Goal: Task Accomplishment & Management: Manage account settings

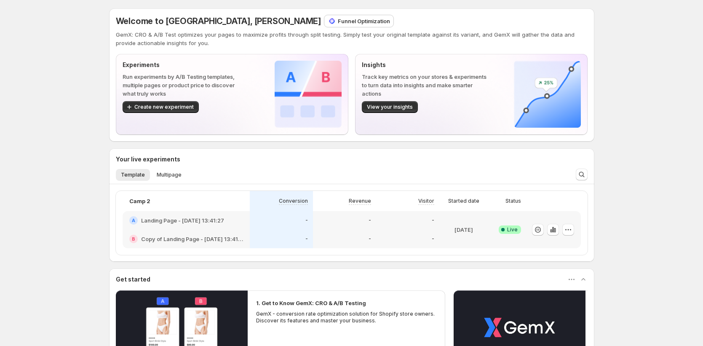
click at [338, 24] on p "Funnel Optimization" at bounding box center [364, 21] width 52 height 8
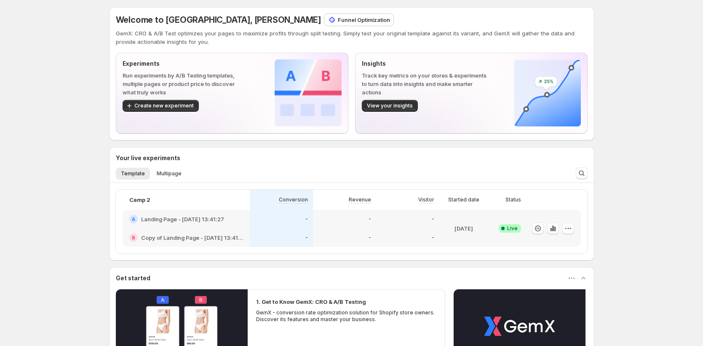
scroll to position [2, 0]
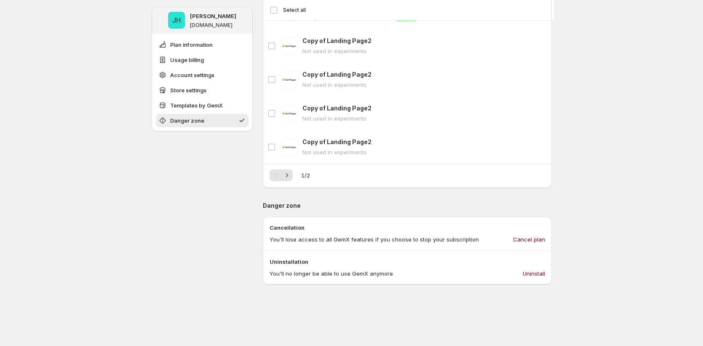
scroll to position [878, 0]
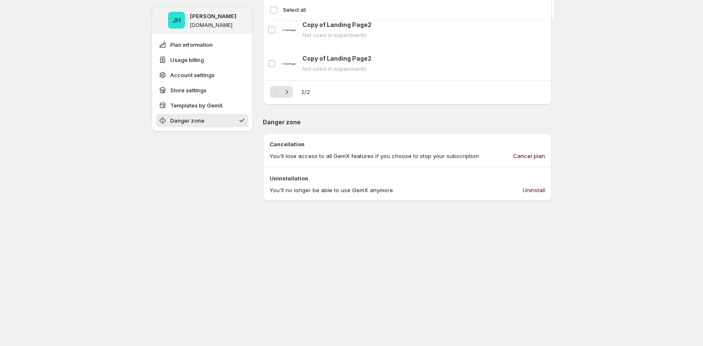
click at [543, 157] on span "Cancel plan" at bounding box center [529, 156] width 32 height 8
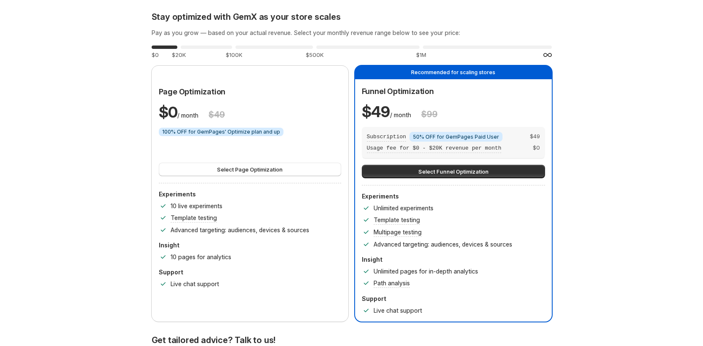
scroll to position [0, 0]
